Goal: Transaction & Acquisition: Purchase product/service

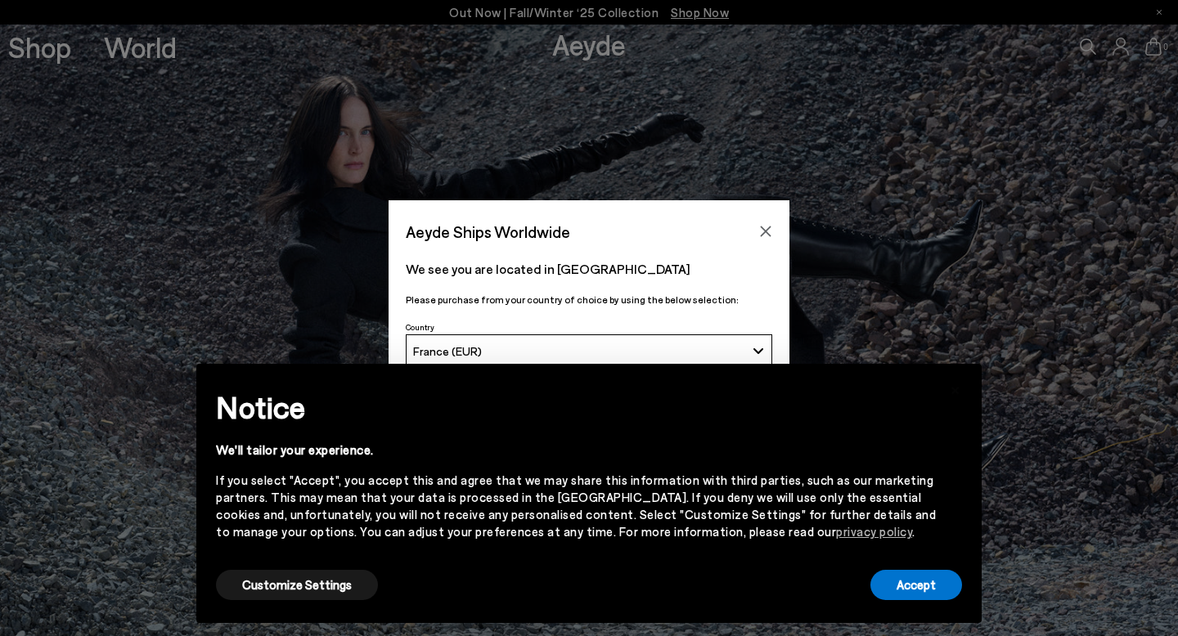
scroll to position [487, 0]
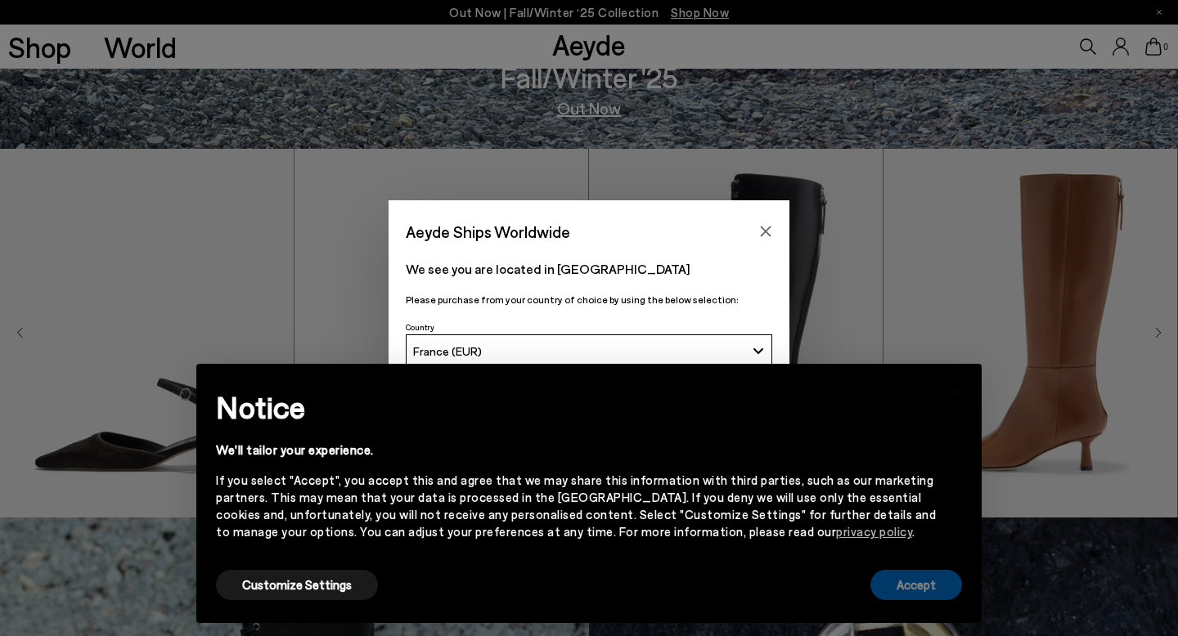
click at [911, 595] on button "Accept" at bounding box center [916, 585] width 92 height 30
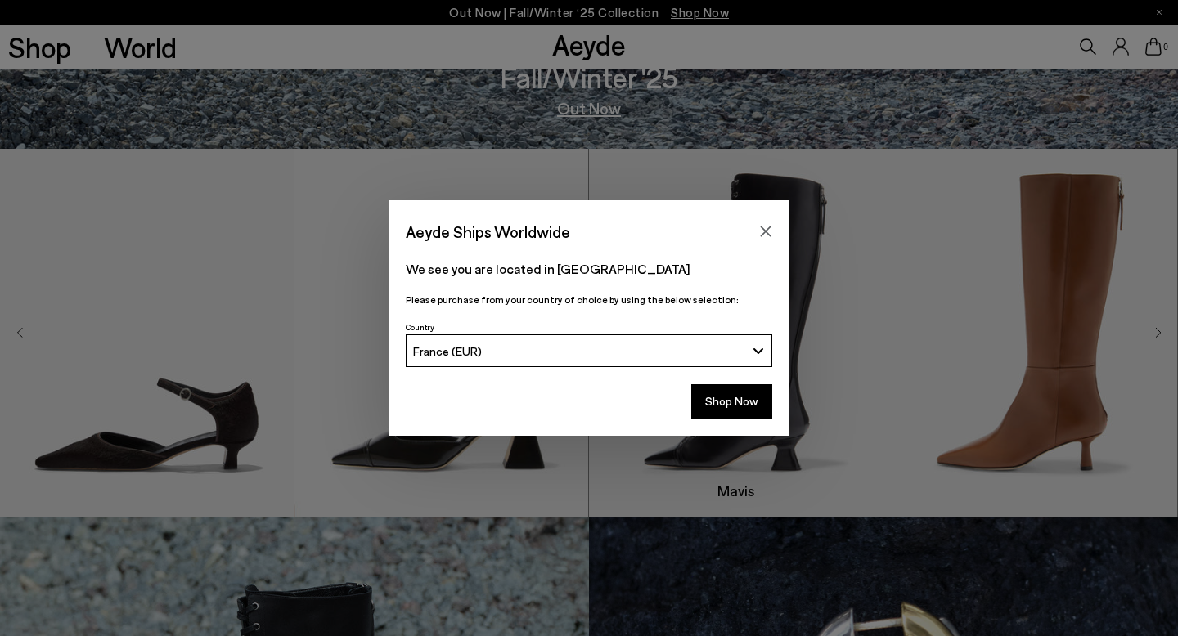
click at [765, 231] on icon "Close" at bounding box center [766, 232] width 11 height 11
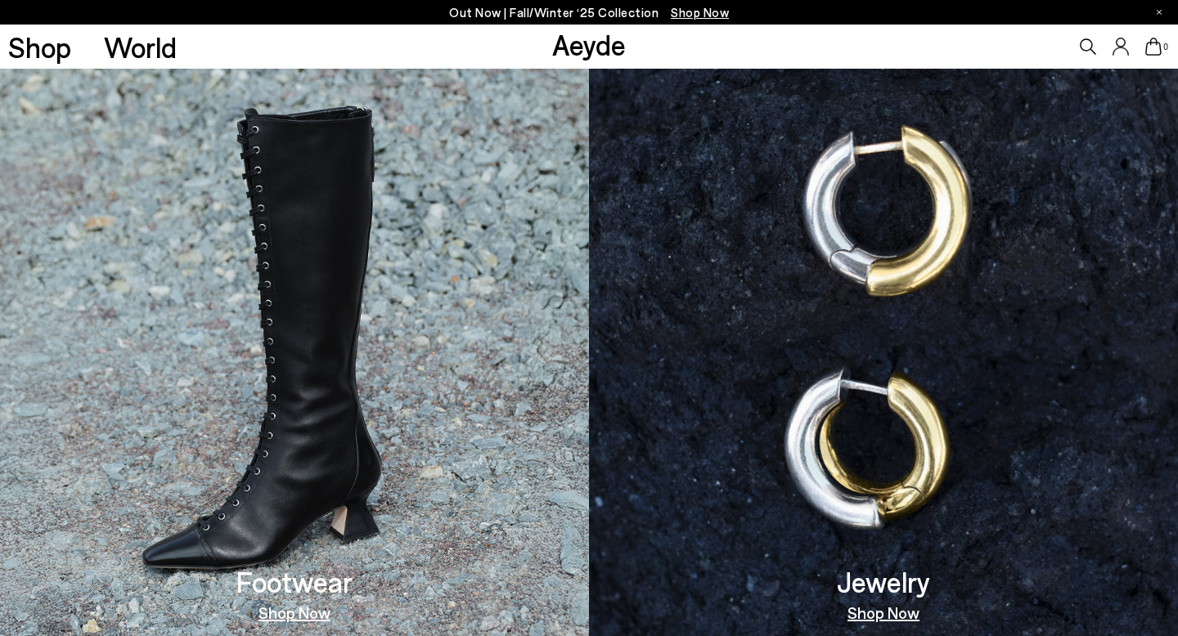
scroll to position [929, 0]
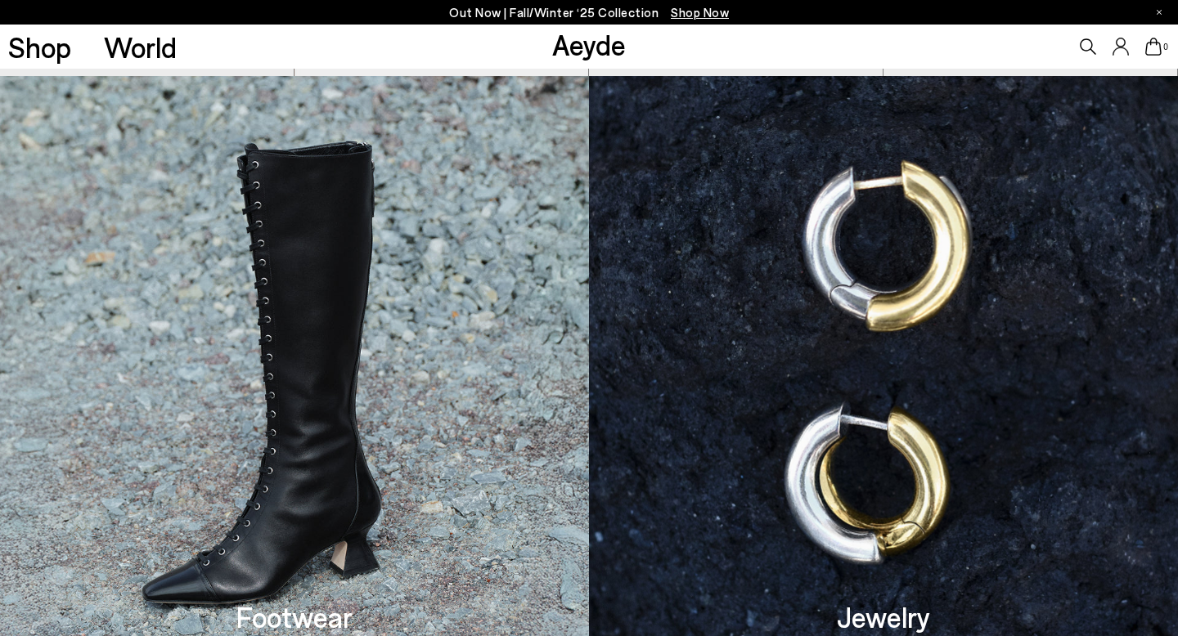
click at [353, 367] on img at bounding box center [294, 382] width 589 height 612
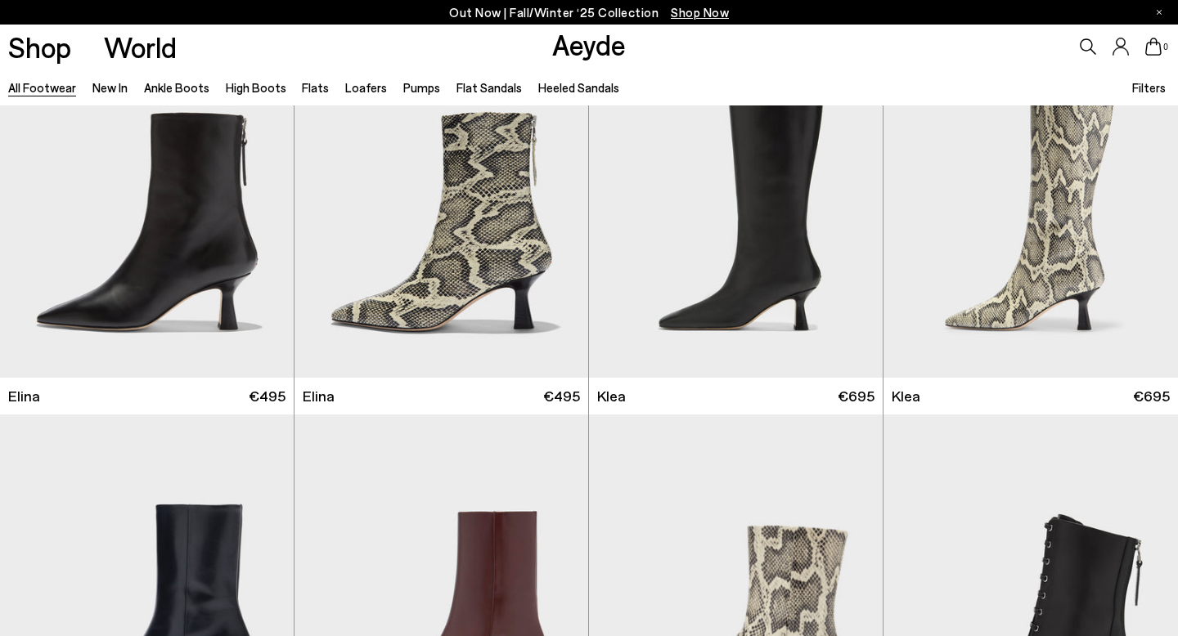
scroll to position [1988, 0]
